Goal: Obtain resource: Download file/media

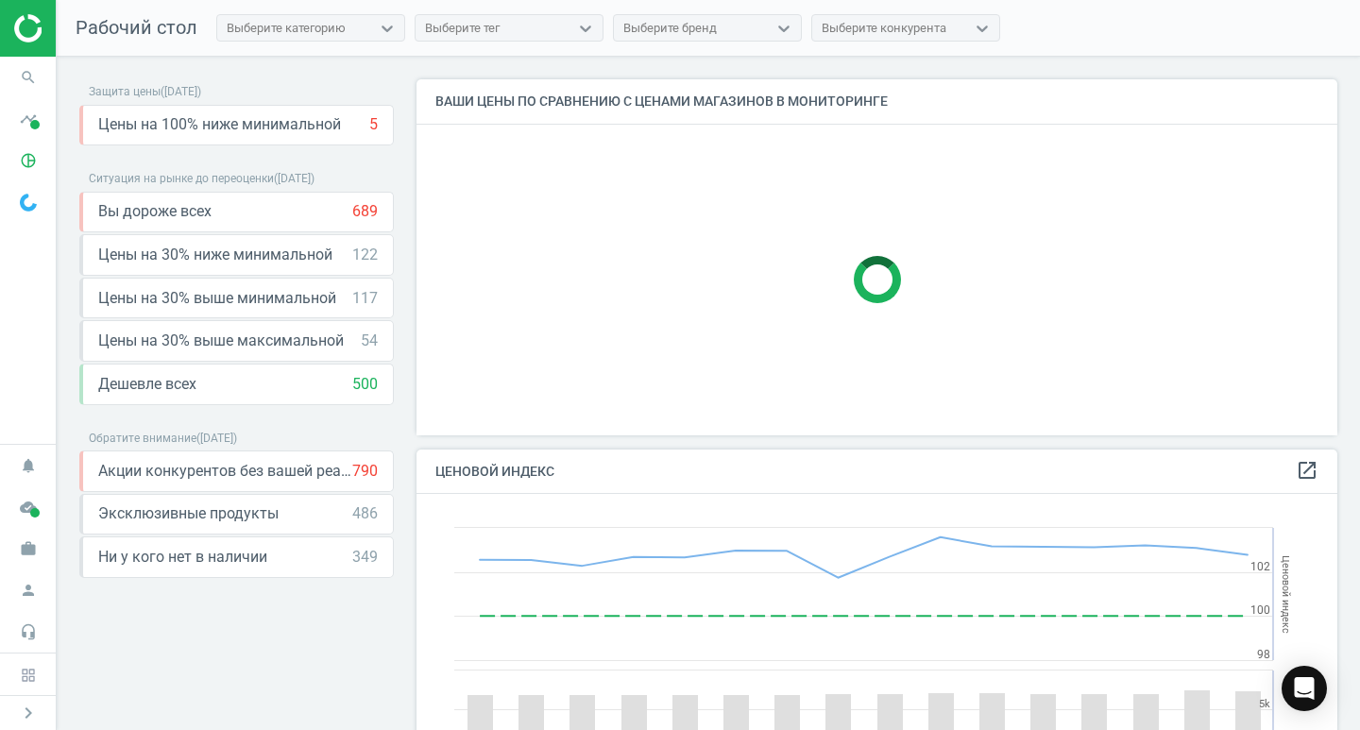
scroll to position [464, 936]
click at [25, 161] on icon "pie_chart_outlined" at bounding box center [28, 161] width 36 height 36
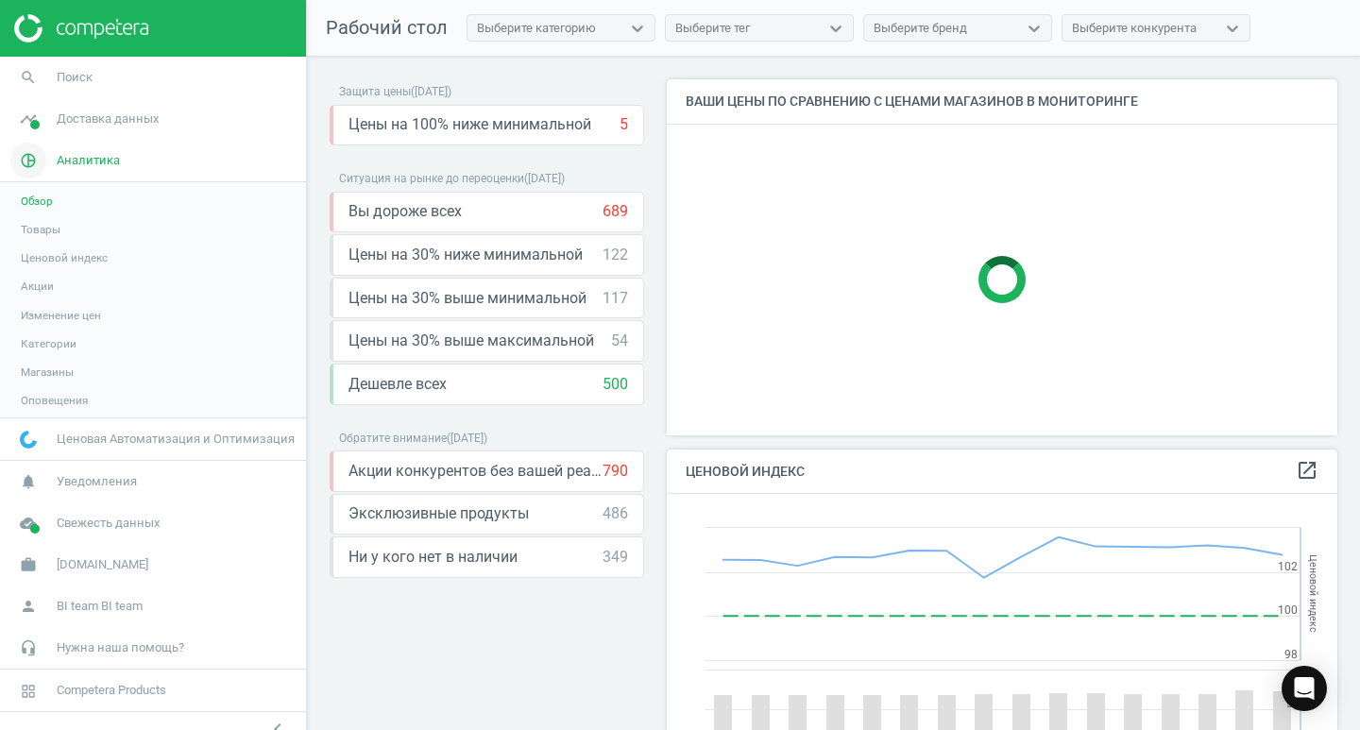
scroll to position [464, 685]
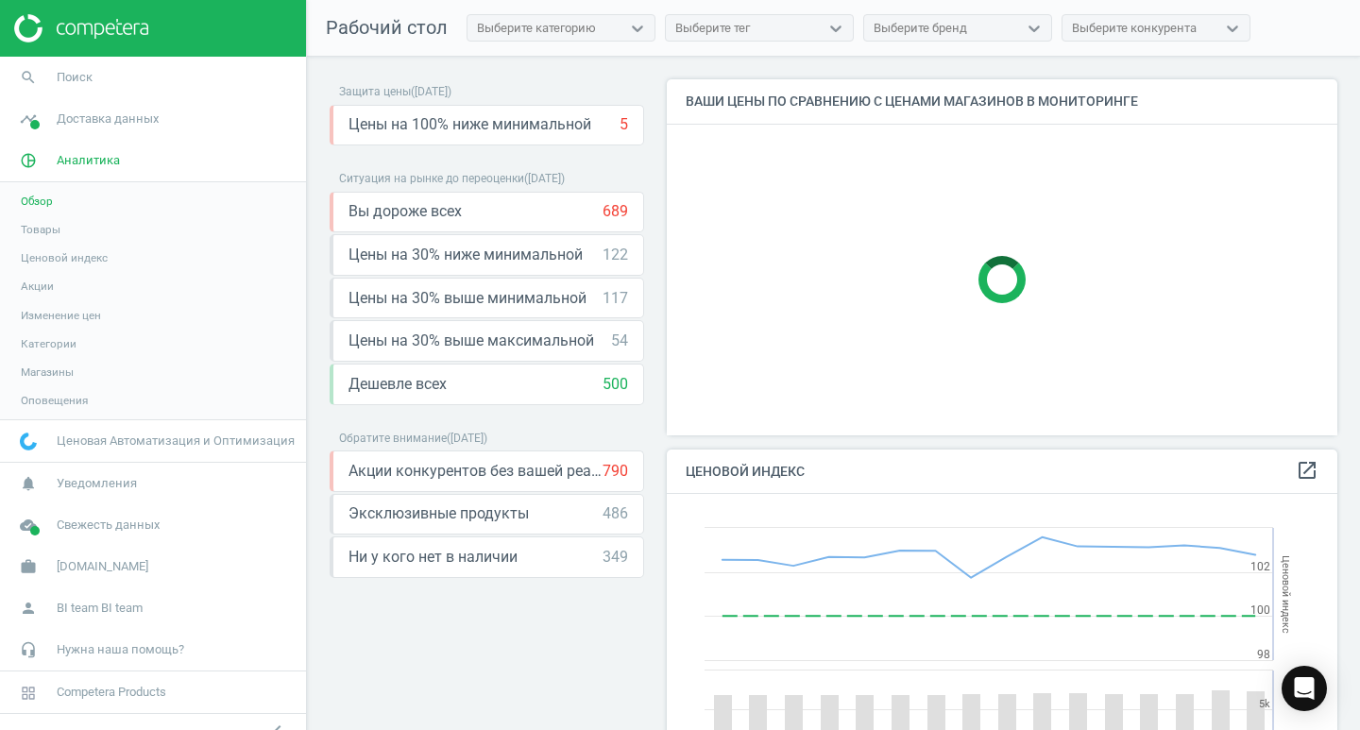
click at [42, 200] on span "Обзор" at bounding box center [37, 201] width 32 height 15
click at [103, 523] on span "Свежесть данных" at bounding box center [108, 524] width 103 height 17
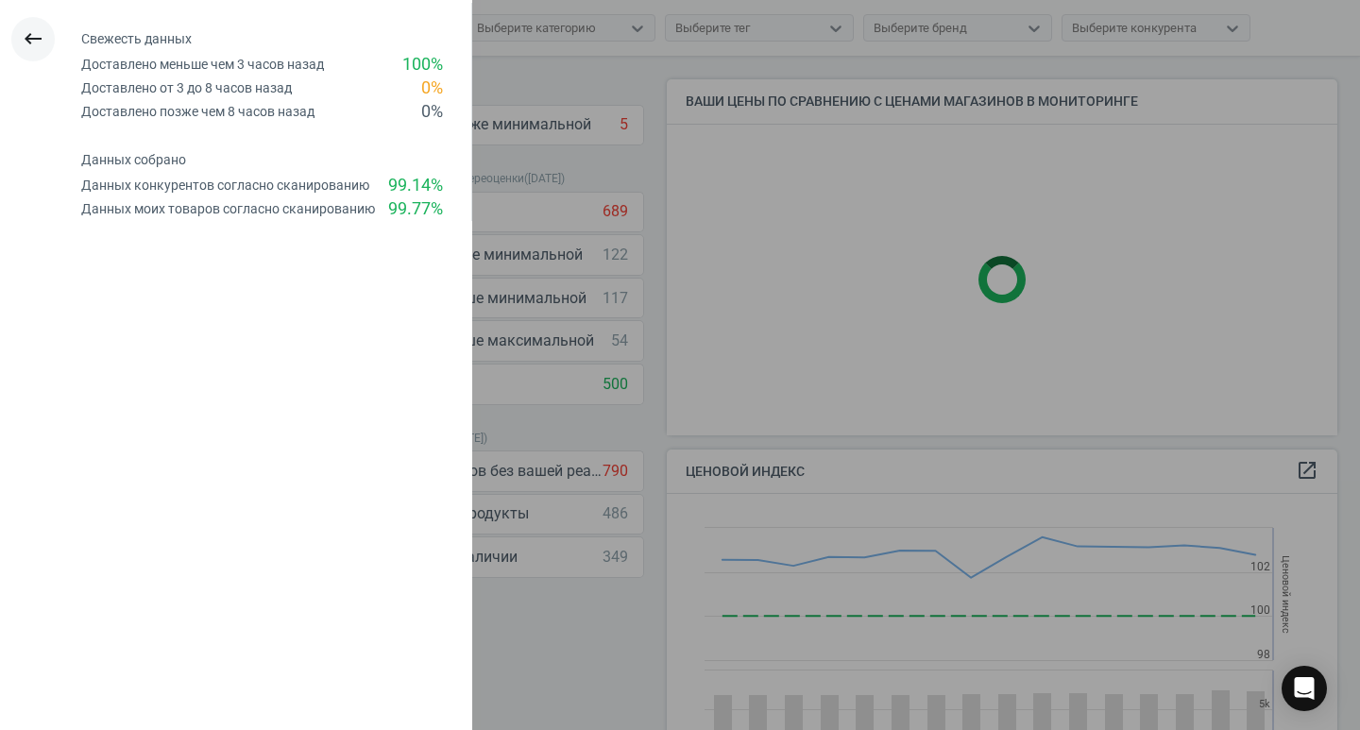
click at [38, 37] on icon "keyboard_backspace" at bounding box center [33, 38] width 23 height 23
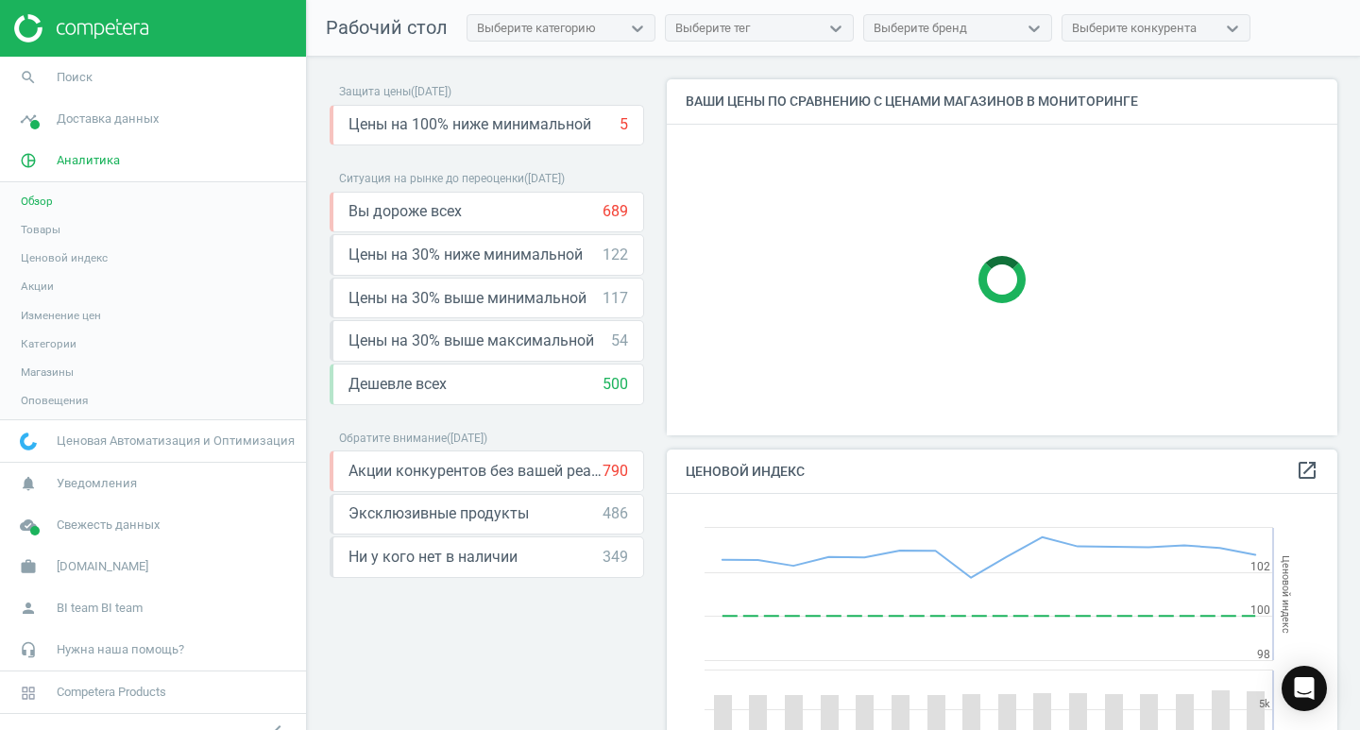
click at [42, 228] on span "Товары" at bounding box center [41, 229] width 40 height 15
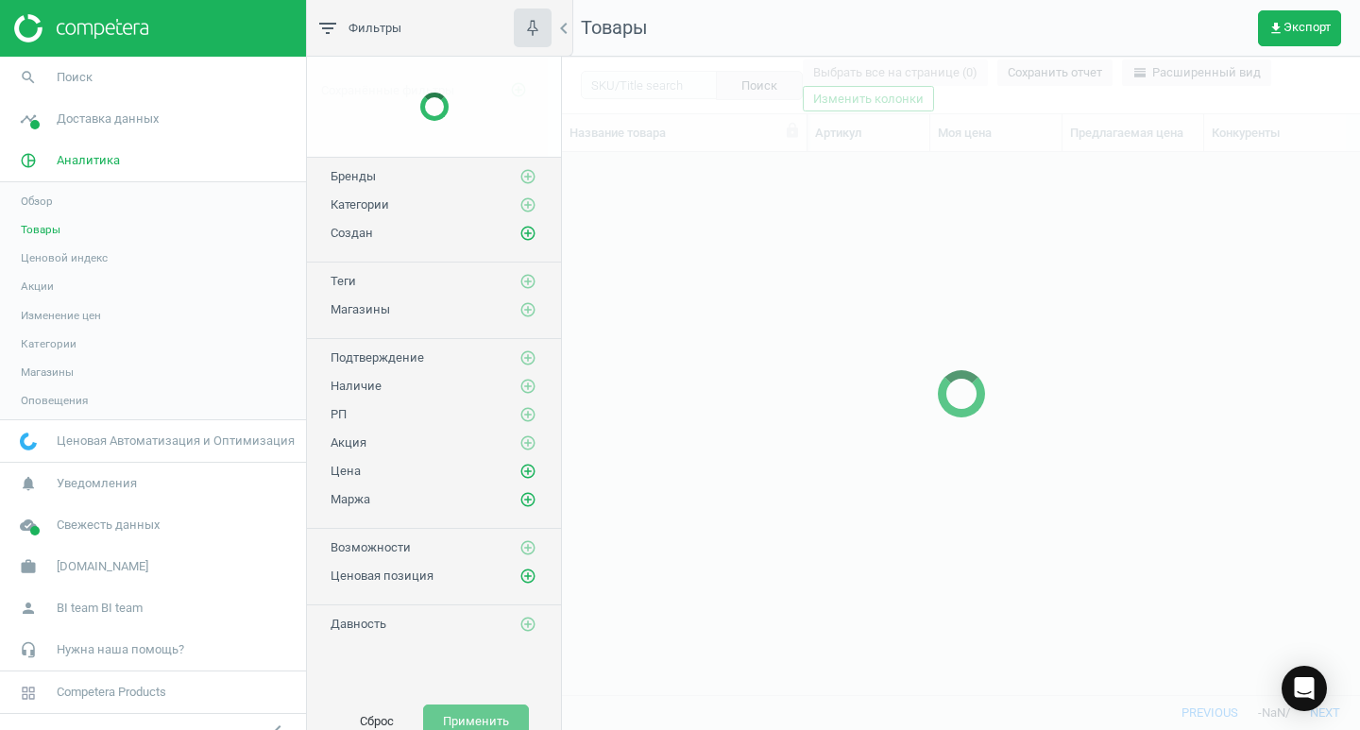
scroll to position [514, 784]
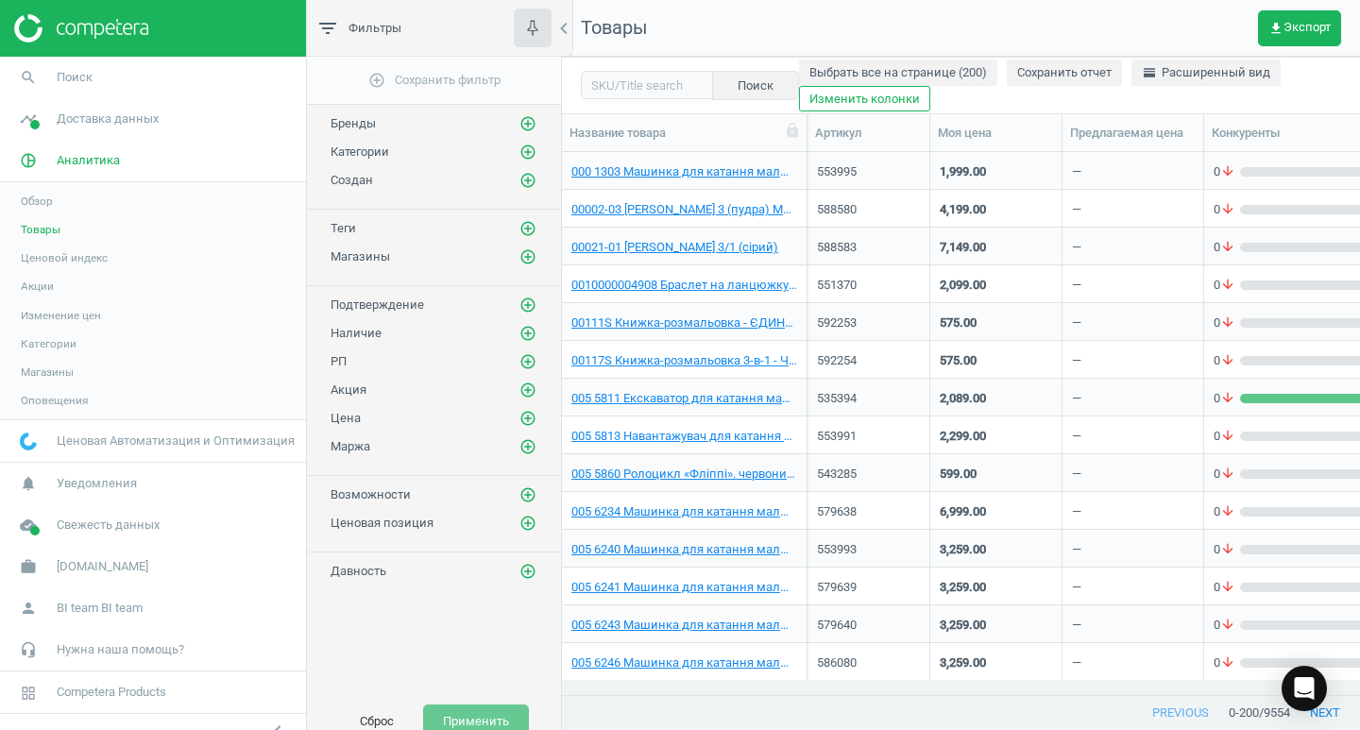
click at [109, 31] on img at bounding box center [81, 28] width 134 height 28
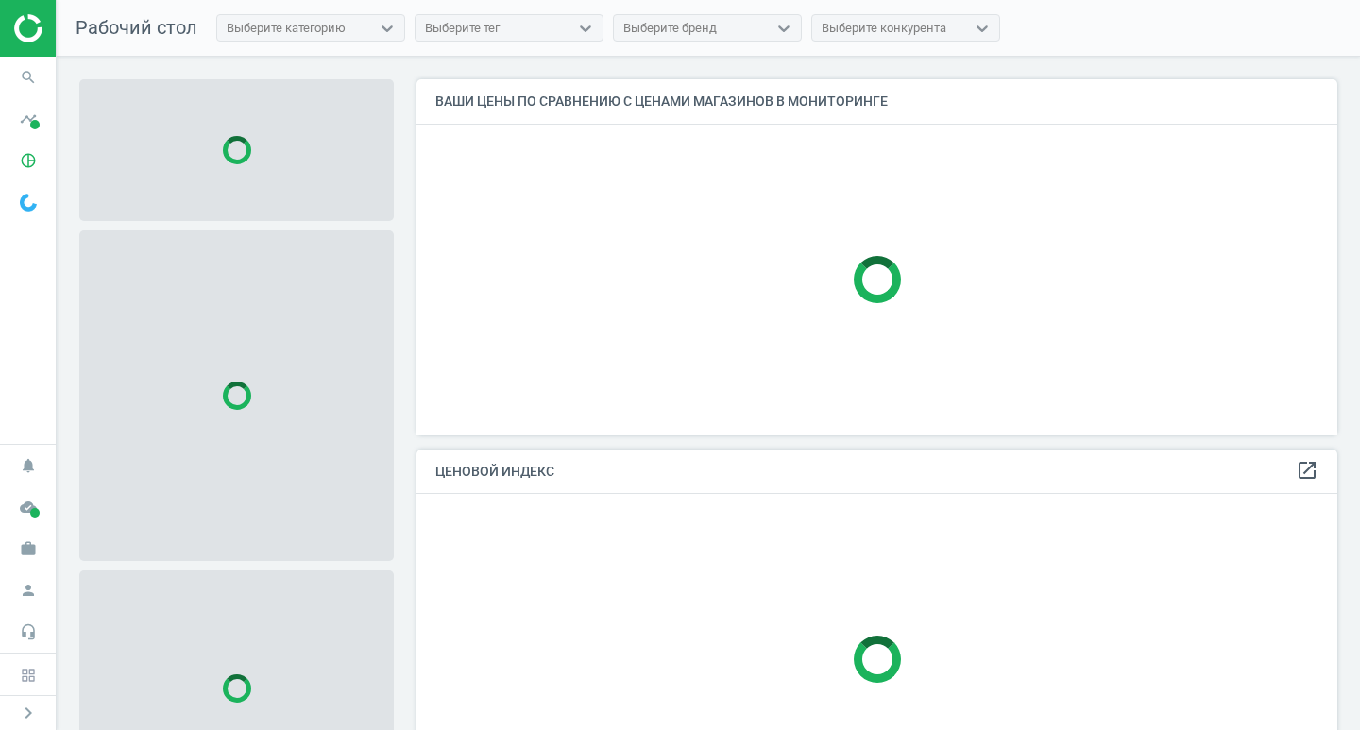
scroll to position [384, 936]
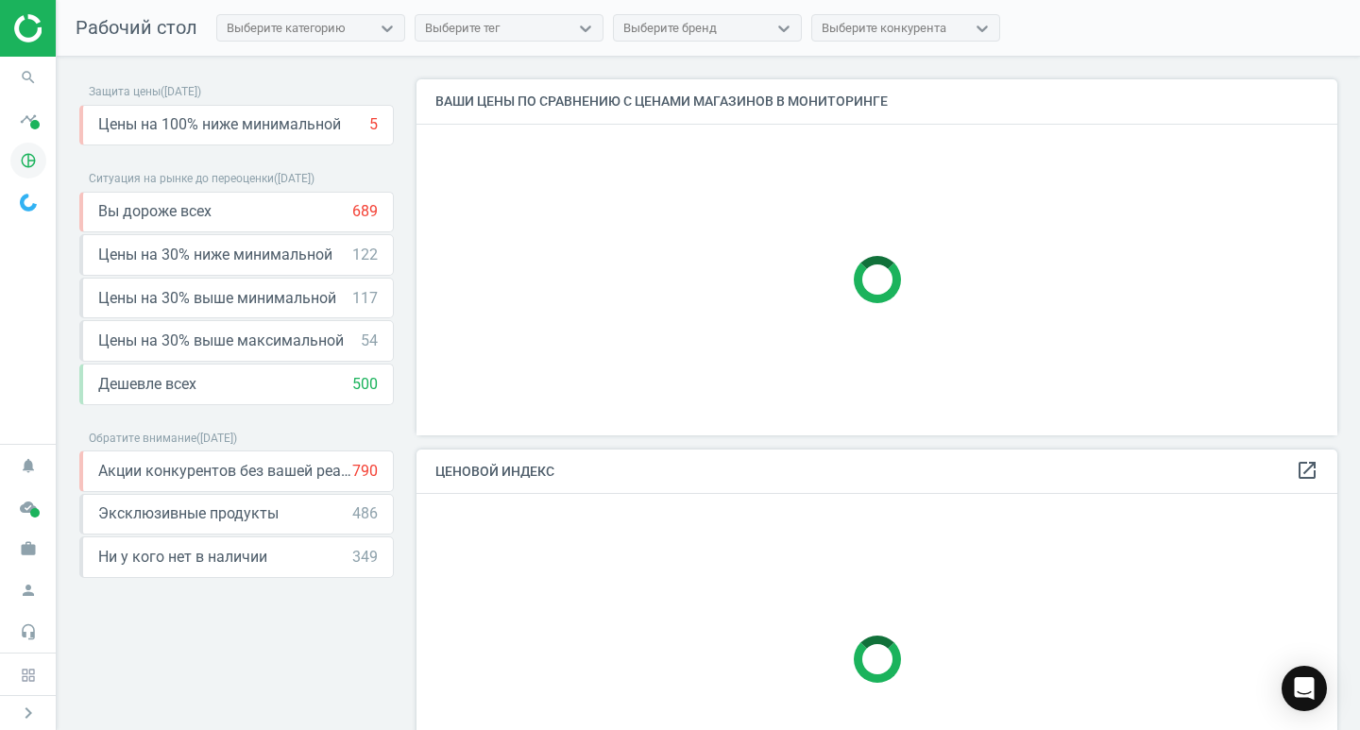
click at [27, 162] on icon "pie_chart_outlined" at bounding box center [28, 161] width 36 height 36
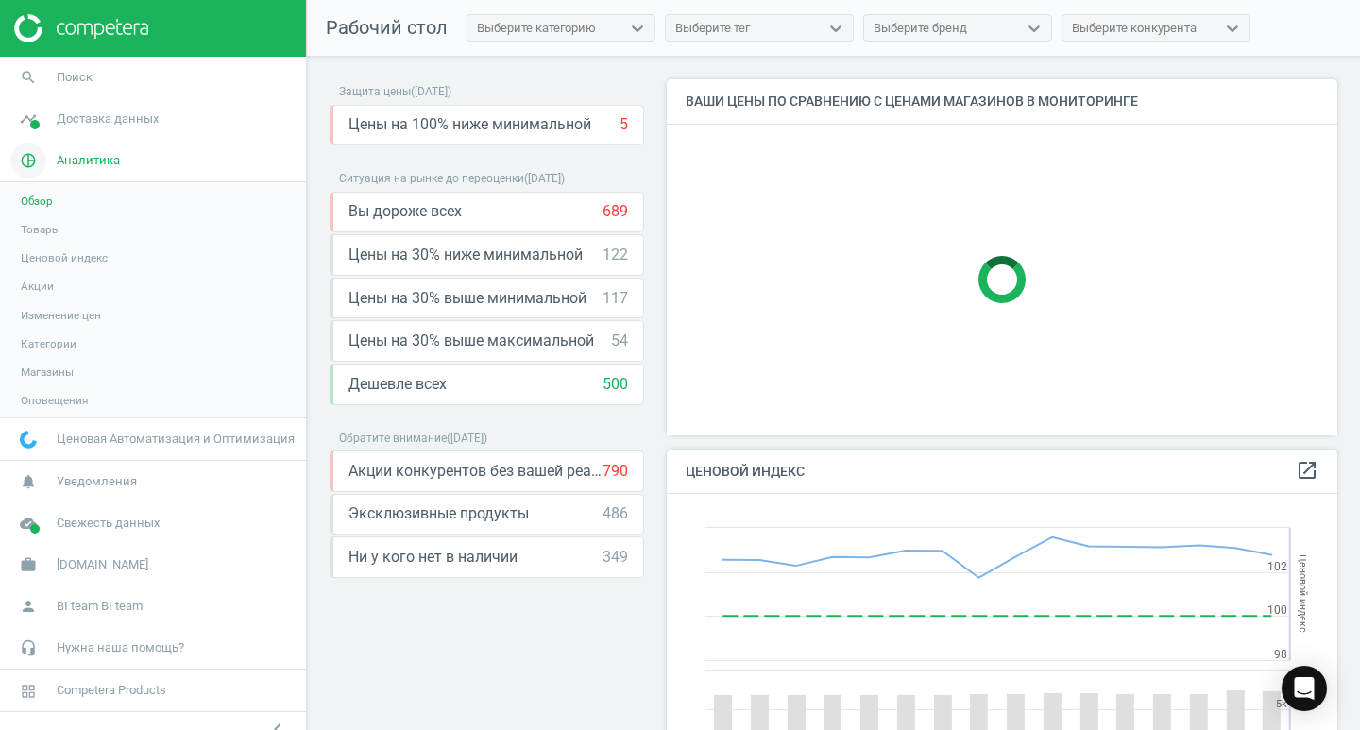
scroll to position [464, 685]
click at [42, 230] on span "Товары" at bounding box center [41, 229] width 40 height 15
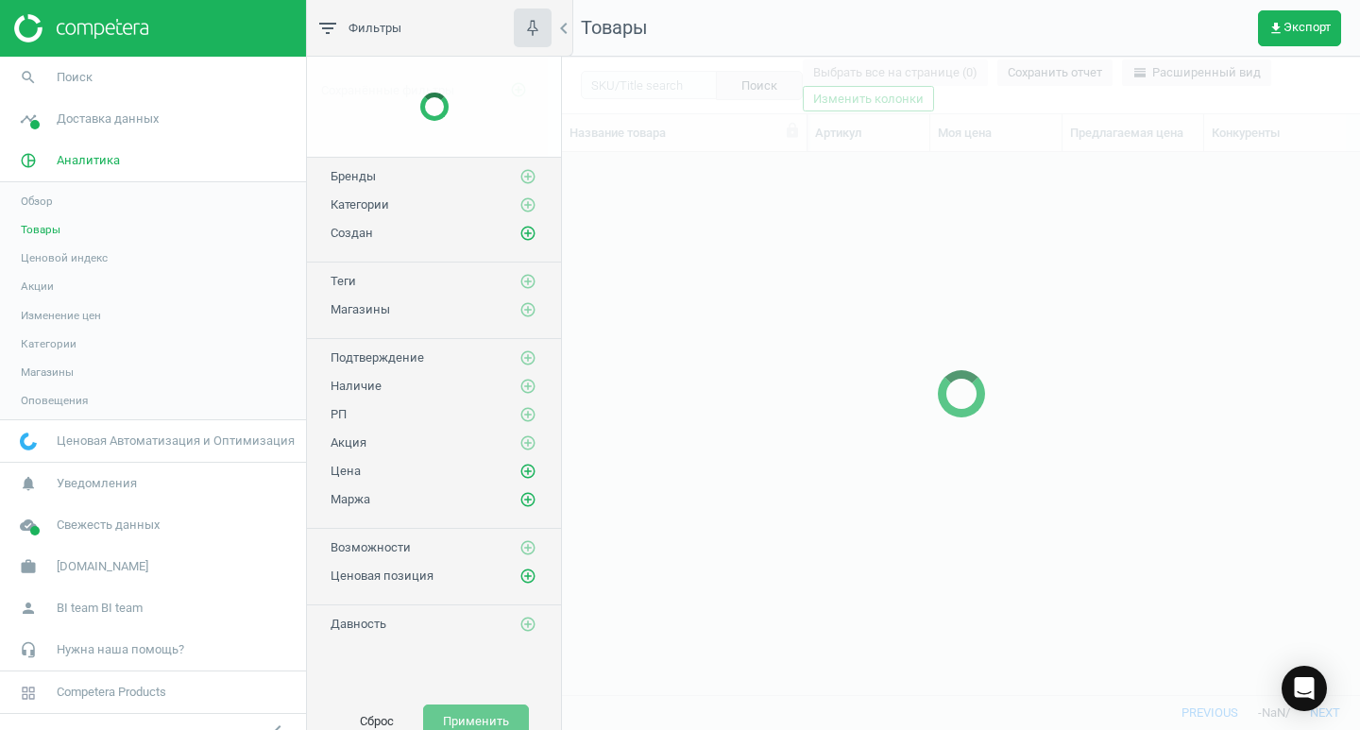
scroll to position [514, 784]
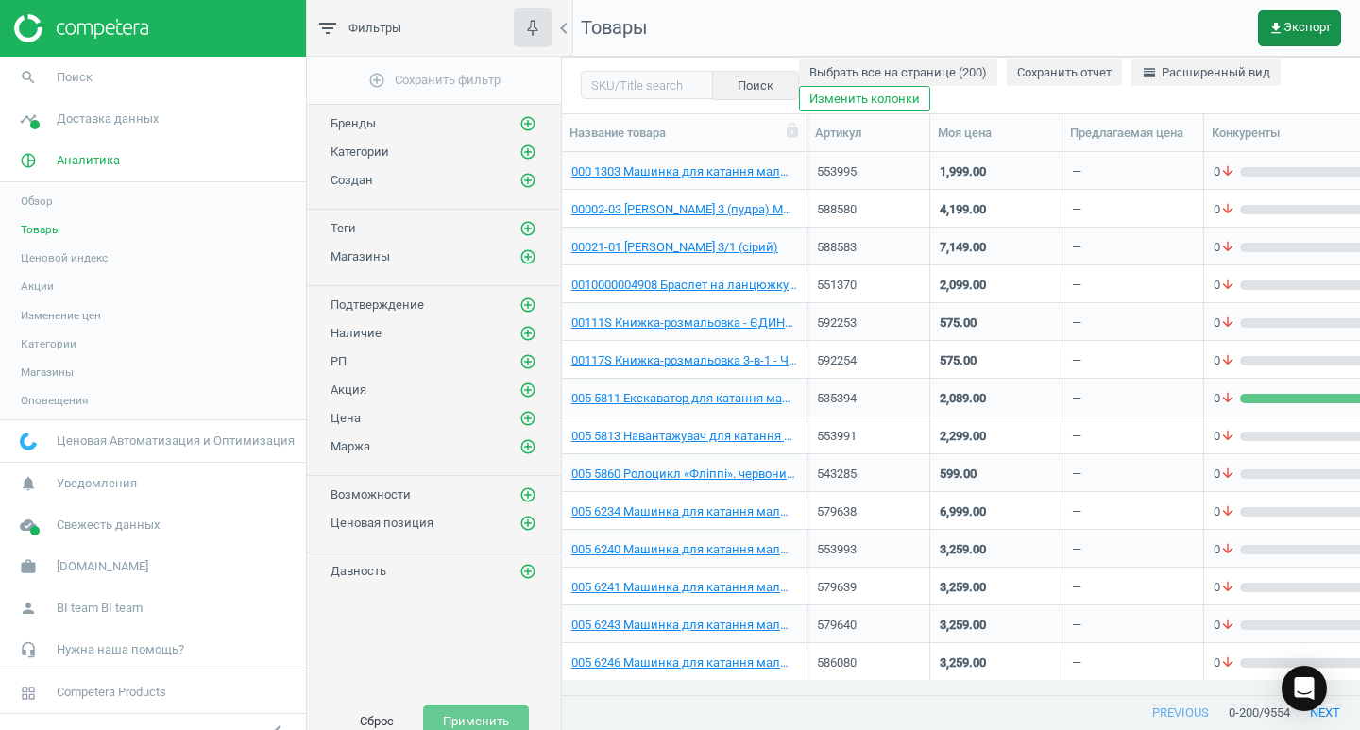
click at [1303, 38] on button "get_app Экспорт" at bounding box center [1299, 28] width 83 height 36
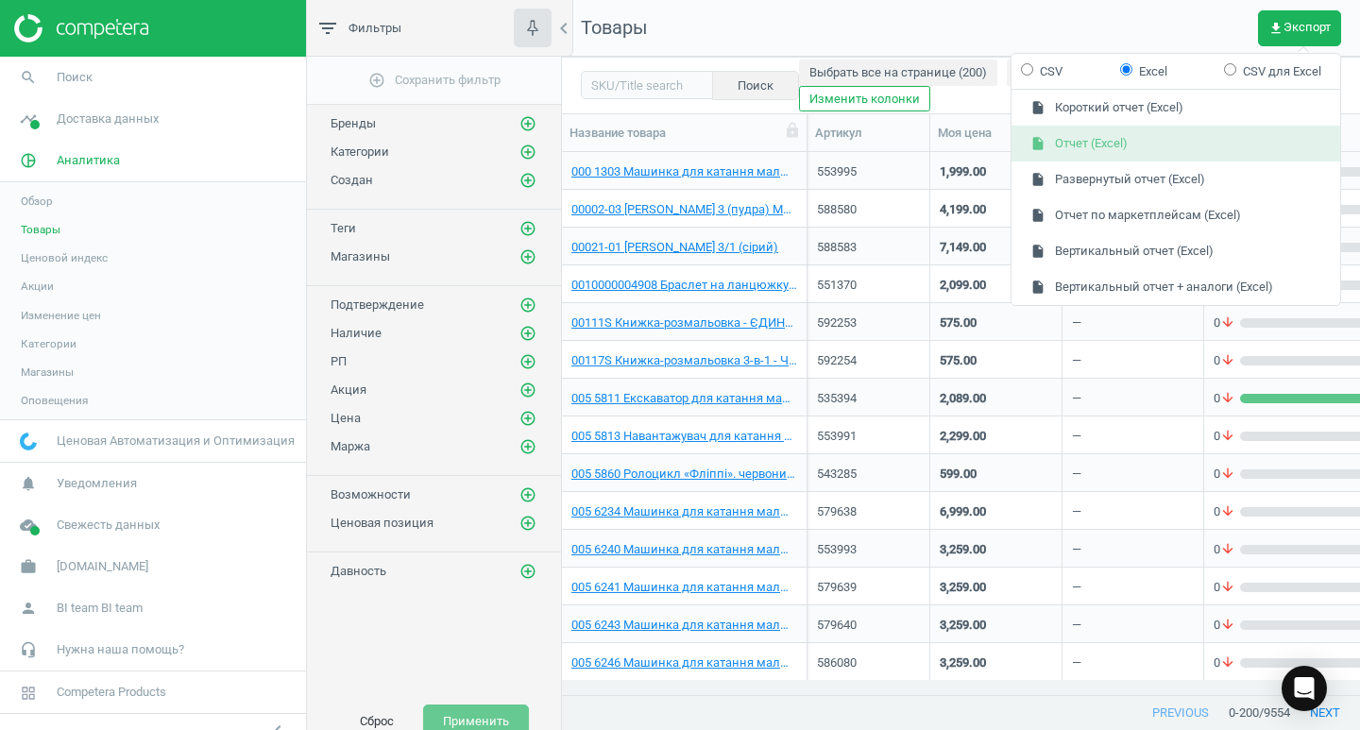
click at [1136, 144] on button "insert_drive_file Отчет (Excel)" at bounding box center [1175, 144] width 329 height 36
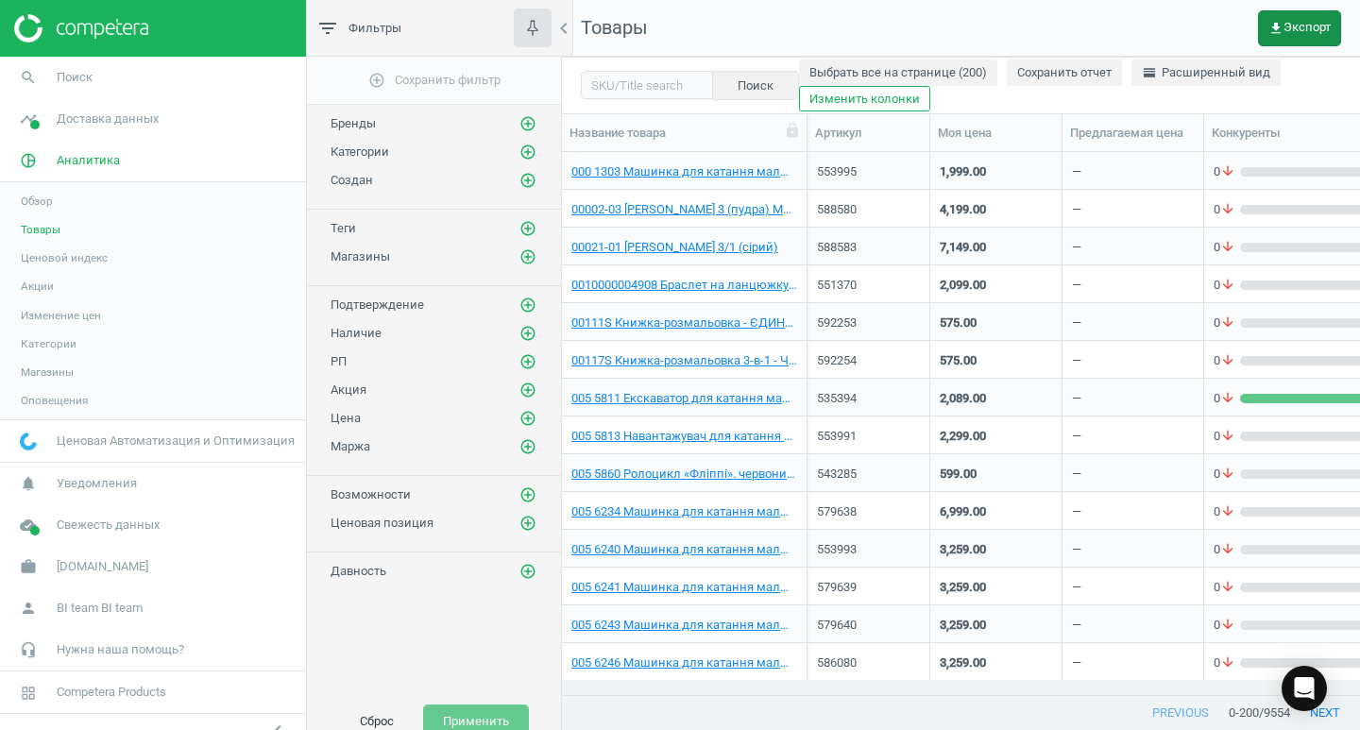
click at [1300, 28] on span "get_app Экспорт" at bounding box center [1299, 28] width 62 height 15
